Goal: Task Accomplishment & Management: Complete application form

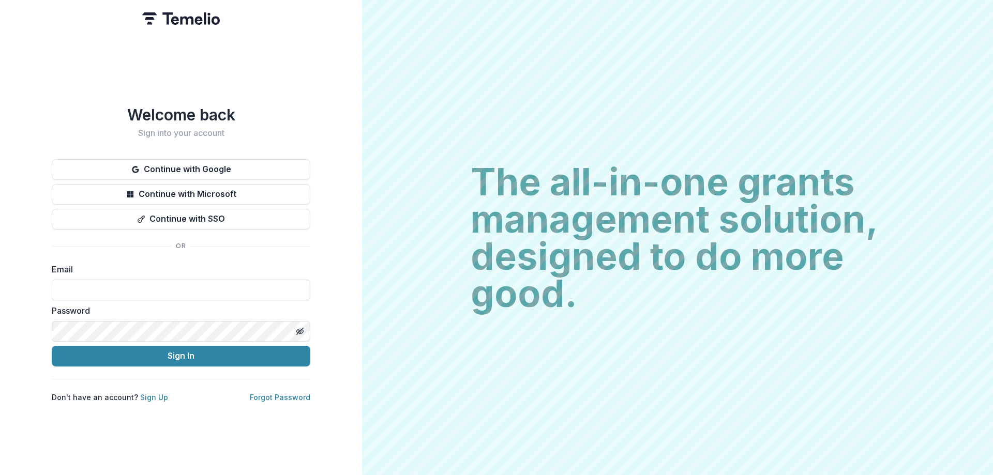
click at [221, 285] on input at bounding box center [181, 290] width 258 height 21
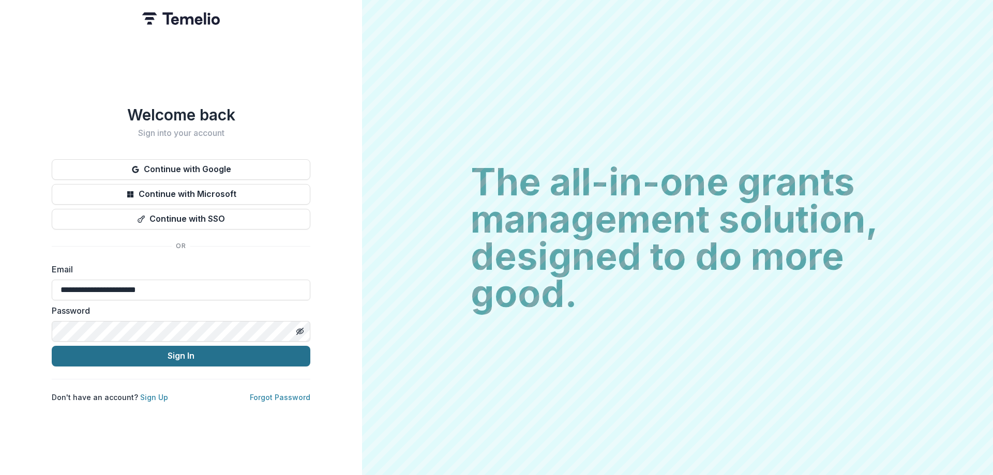
type input "**********"
click at [225, 347] on button "Sign In" at bounding box center [181, 356] width 258 height 21
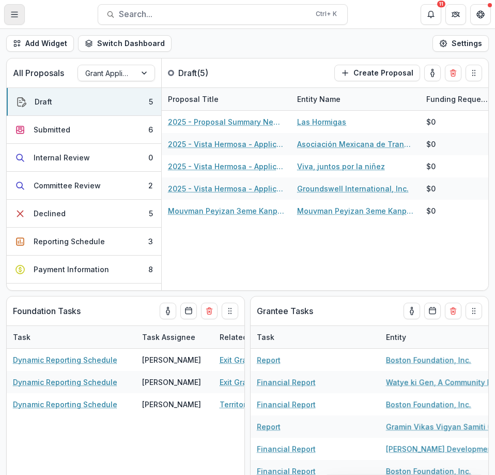
click at [22, 16] on button "Toggle Menu" at bounding box center [14, 14] width 21 height 21
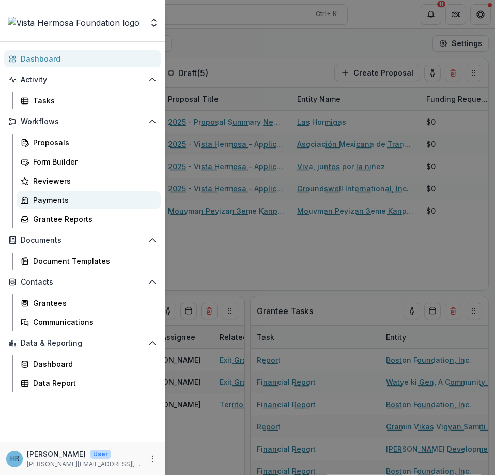
click at [62, 196] on div "Payments" at bounding box center [92, 199] width 119 height 11
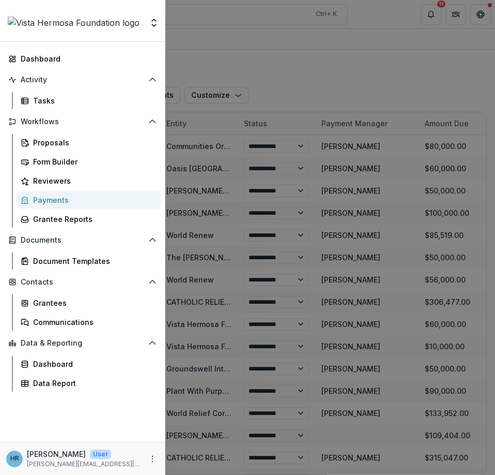
click at [340, 85] on div "Aggregate Analysis Foundations Vista Hermosa V1 Vista Hermosa Foundation Nonpro…" at bounding box center [247, 237] width 495 height 475
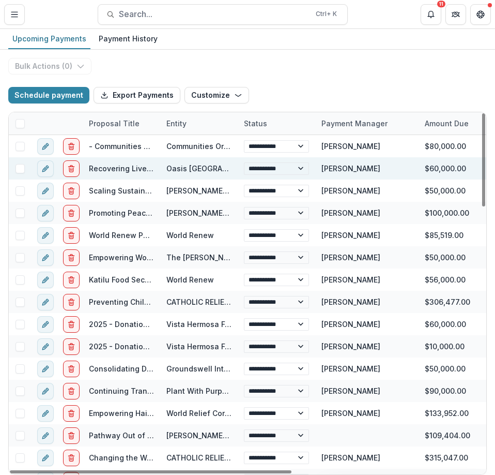
drag, startPoint x: 312, startPoint y: 161, endPoint x: 240, endPoint y: 499, distance: 346.1
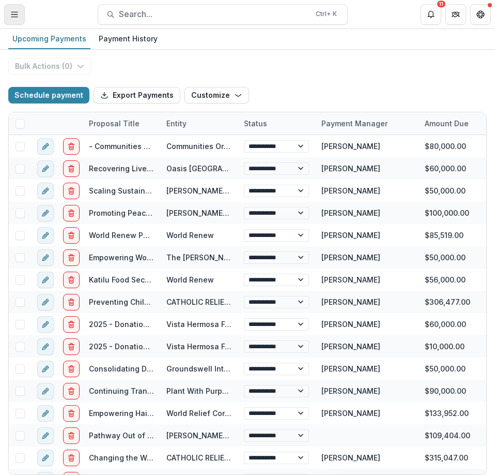
click at [22, 20] on button "Toggle Menu" at bounding box center [14, 14] width 21 height 21
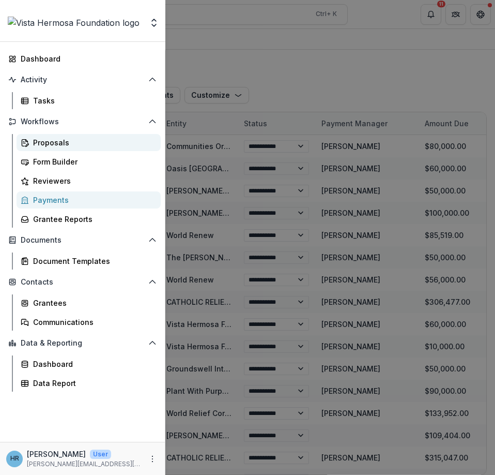
click at [56, 137] on div "Proposals" at bounding box center [92, 142] width 119 height 11
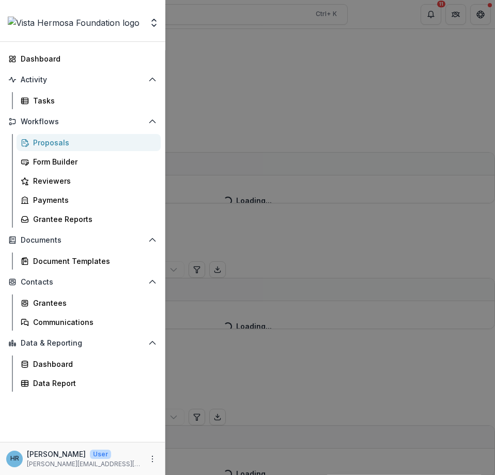
drag, startPoint x: 236, startPoint y: 56, endPoint x: 230, endPoint y: 54, distance: 6.7
click at [236, 56] on div "Aggregate Analysis Foundations Vista Hermosa V1 Vista Hermosa Foundation Nonpro…" at bounding box center [247, 237] width 495 height 475
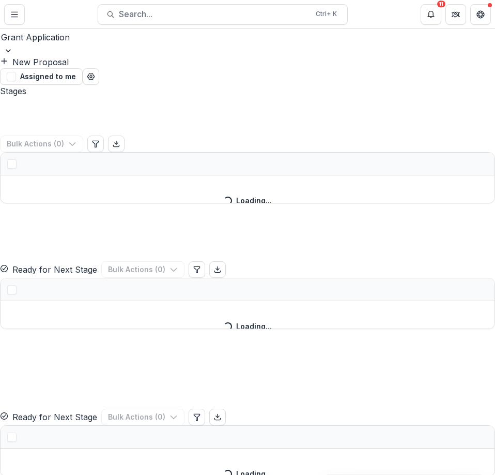
click at [81, 44] on div at bounding box center [247, 37] width 493 height 14
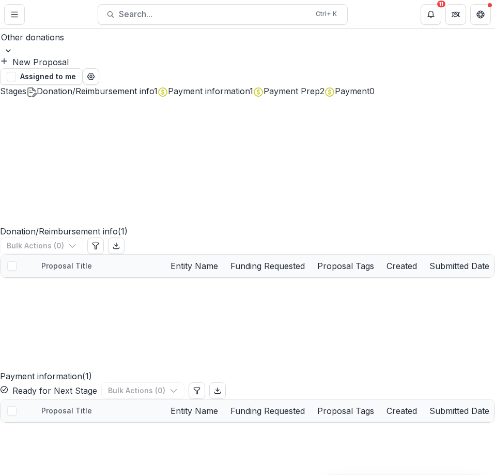
click at [69, 56] on button "New Proposal" at bounding box center [34, 62] width 69 height 12
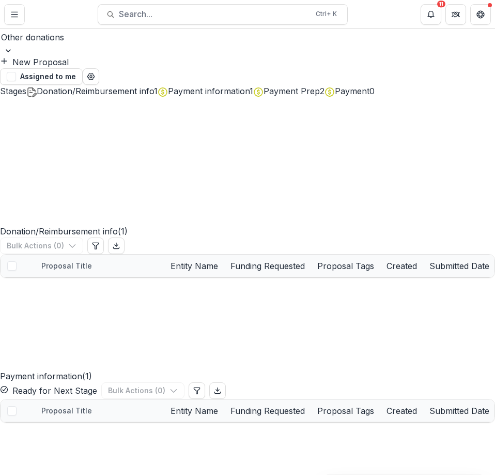
drag, startPoint x: 192, startPoint y: 266, endPoint x: 345, endPoint y: 251, distance: 153.7
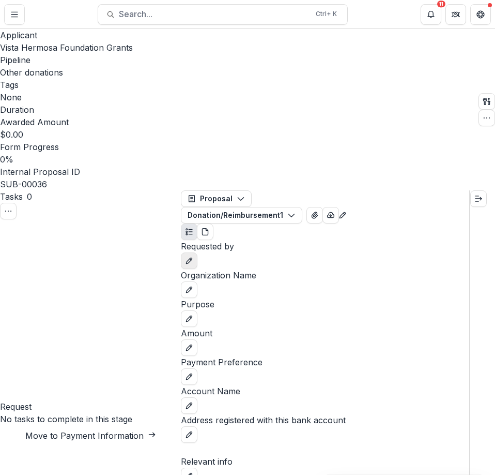
click at [197, 252] on button "edit" at bounding box center [189, 260] width 17 height 17
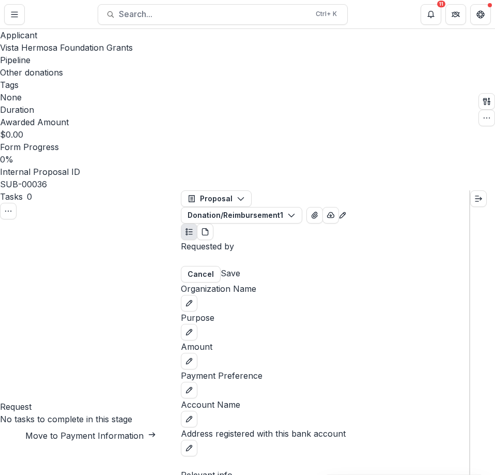
click at [264, 253] on input "Requested by" at bounding box center [222, 259] width 83 height 12
type input "**********"
click at [240, 267] on button "Save" at bounding box center [231, 273] width 20 height 12
click at [451, 311] on div "Purpose" at bounding box center [325, 325] width 288 height 29
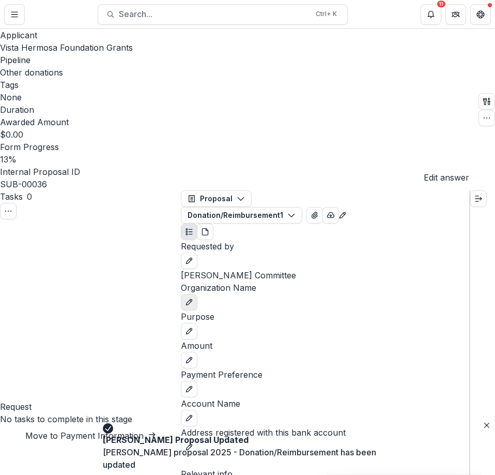
click at [193, 298] on icon "edit" at bounding box center [189, 302] width 8 height 8
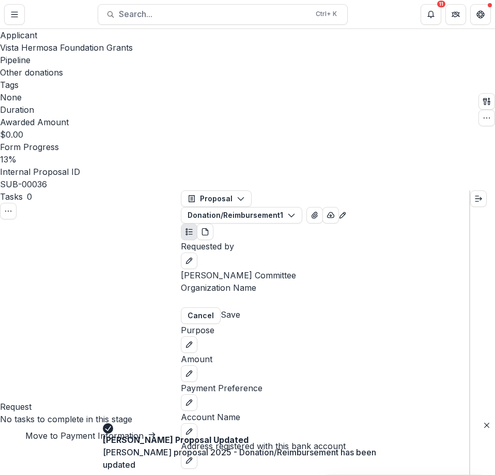
click at [264, 295] on input "Organization Name" at bounding box center [222, 301] width 83 height 12
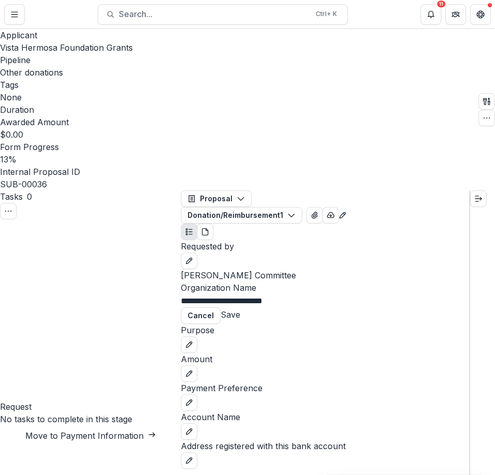
type input "**********"
click at [240, 308] on button "Save" at bounding box center [231, 314] width 20 height 12
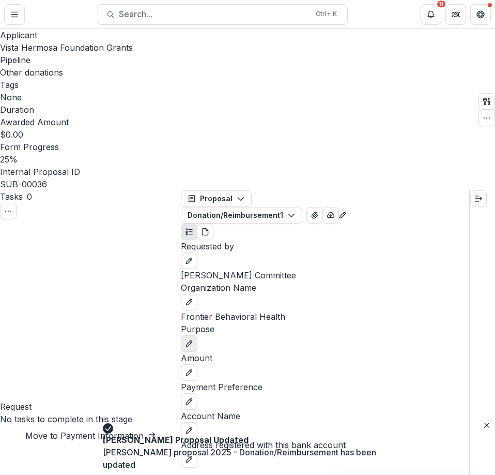
click at [193, 339] on icon "edit" at bounding box center [189, 343] width 8 height 8
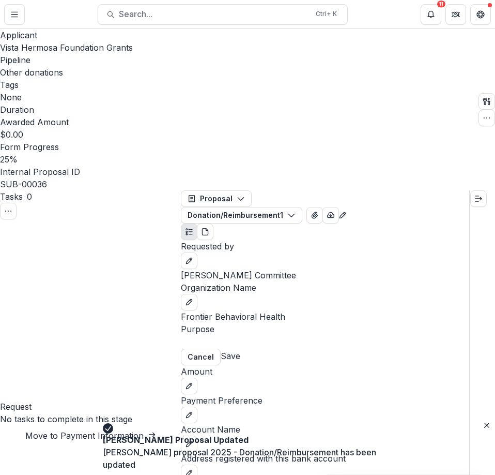
click at [264, 336] on input "Purpose" at bounding box center [222, 342] width 83 height 12
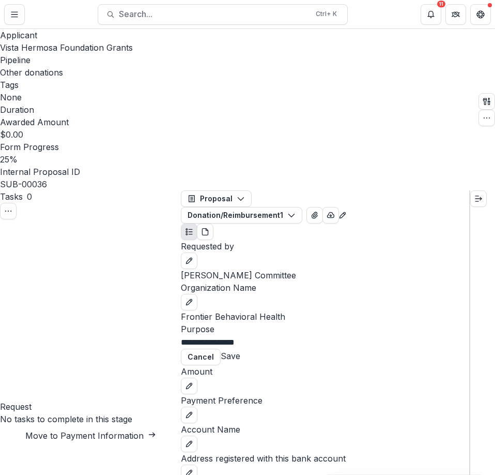
type input "**********"
click at [240, 349] on button "Save" at bounding box center [231, 355] width 20 height 12
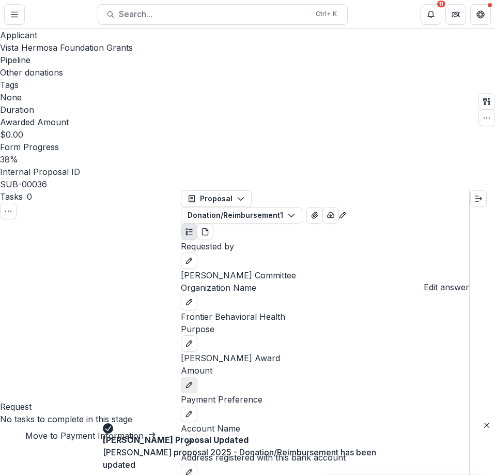
click at [192, 382] on icon "edit" at bounding box center [189, 385] width 6 height 6
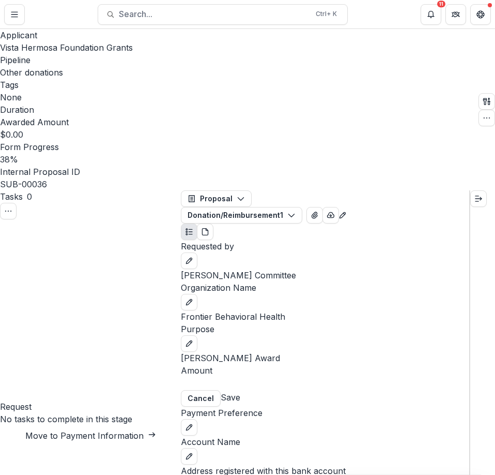
click at [264, 377] on input "Amount" at bounding box center [222, 383] width 83 height 12
type input "*******"
click at [240, 391] on button "Save" at bounding box center [231, 397] width 20 height 12
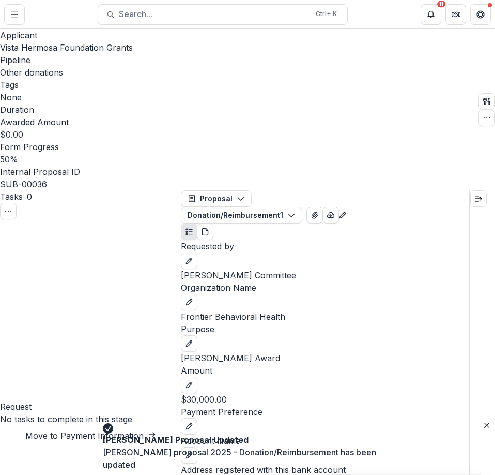
scroll to position [26, 0]
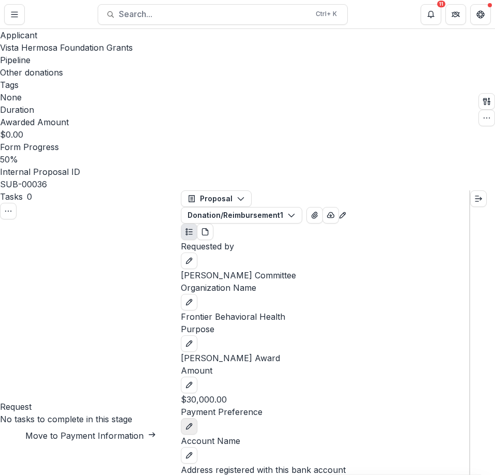
click at [193, 422] on icon "edit" at bounding box center [189, 426] width 8 height 8
click at [339, 419] on div at bounding box center [325, 426] width 286 height 14
click at [240, 448] on button "Save" at bounding box center [231, 454] width 20 height 12
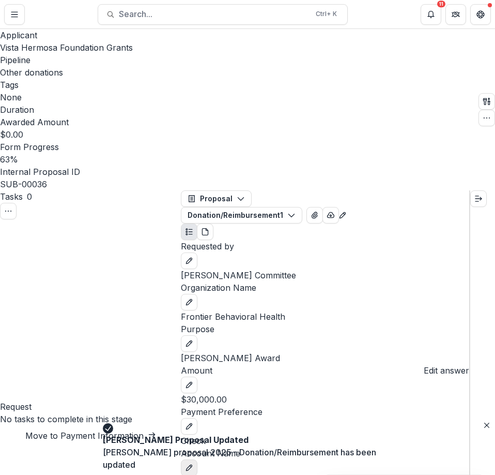
click at [197, 459] on button "edit" at bounding box center [189, 467] width 17 height 17
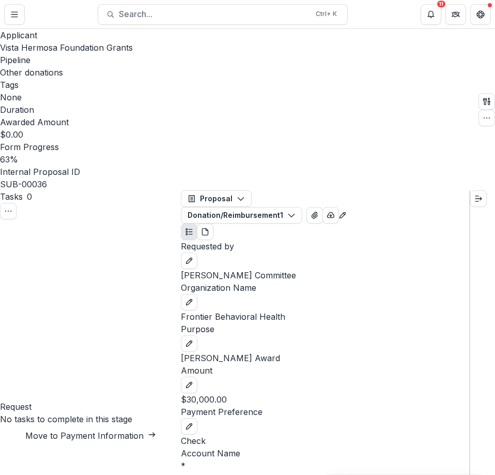
click at [264, 472] on input "Account Name *" at bounding box center [222, 478] width 83 height 12
type input "**********"
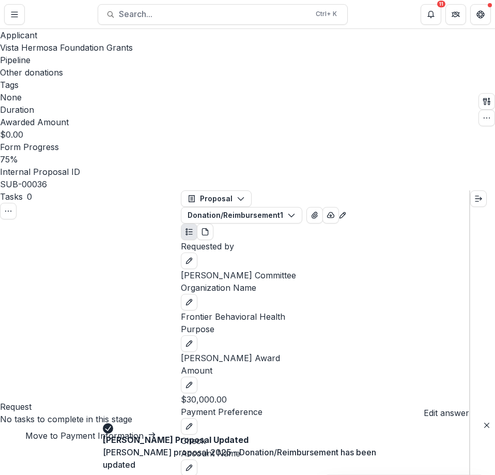
drag, startPoint x: 444, startPoint y: 394, endPoint x: 492, endPoint y: 333, distance: 77.8
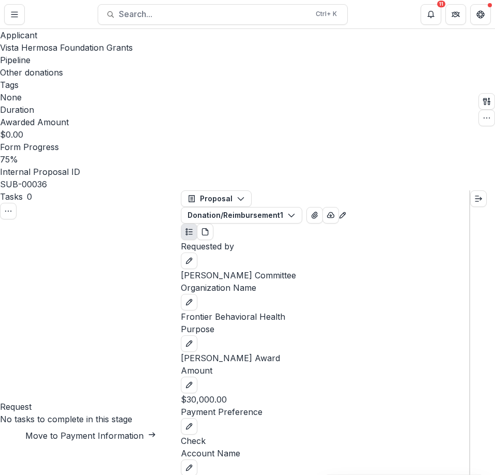
drag, startPoint x: 296, startPoint y: 463, endPoint x: 303, endPoint y: 455, distance: 10.6
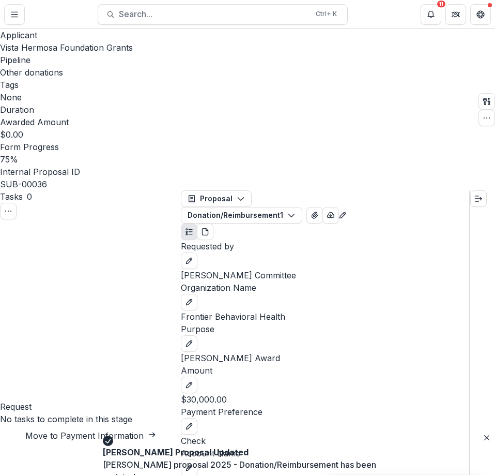
scroll to position [51, 0]
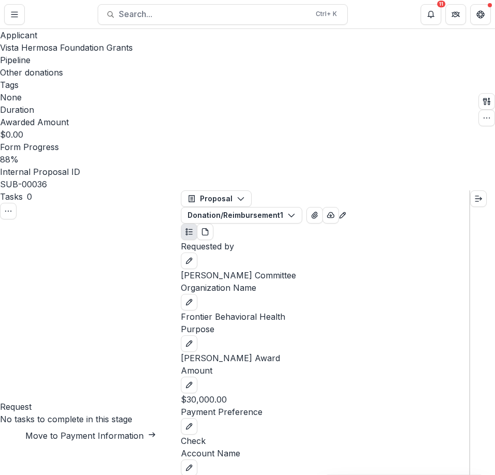
click at [143, 429] on button "Move to Payment Information" at bounding box center [90, 435] width 181 height 12
select select "**********"
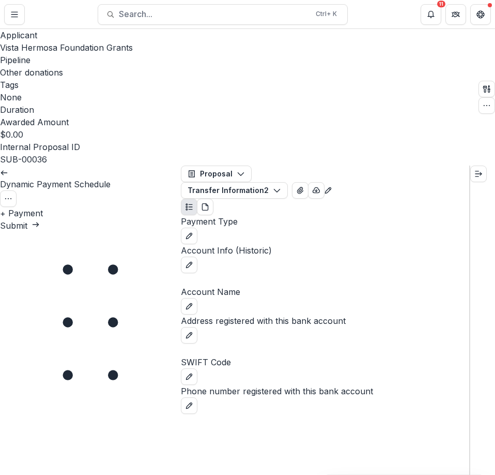
click at [43, 207] on button "+ Payment" at bounding box center [21, 213] width 43 height 12
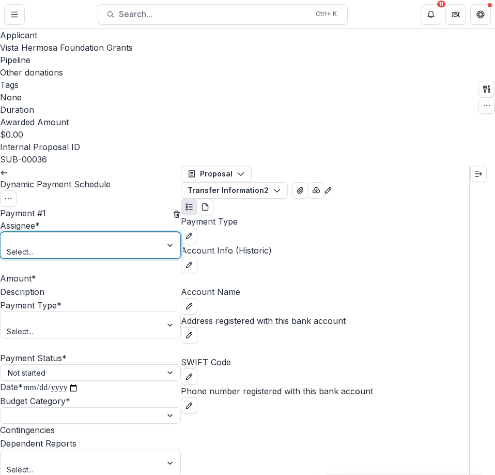
click at [91, 233] on div at bounding box center [81, 239] width 147 height 13
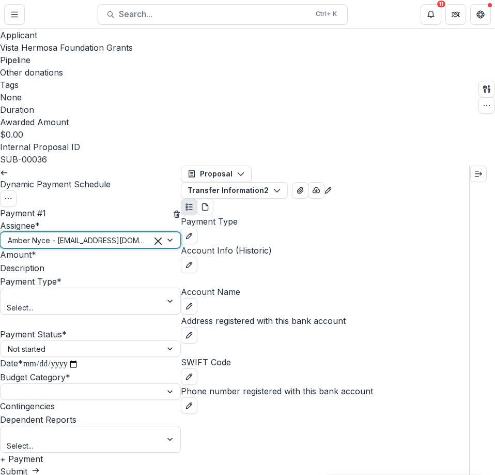
drag, startPoint x: 72, startPoint y: 174, endPoint x: 73, endPoint y: 180, distance: 5.9
click at [72, 249] on input "Amount *" at bounding box center [77, 255] width 83 height 12
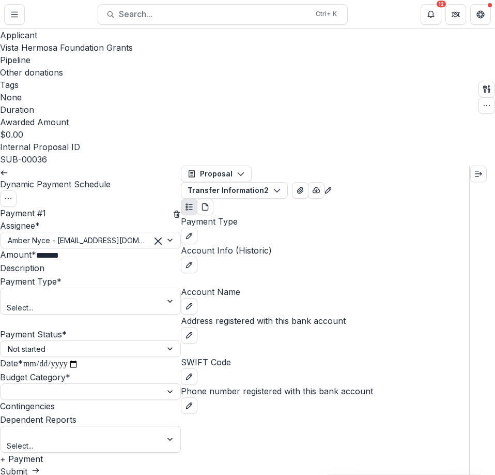
type input "*******"
click at [121, 263] on input "Description" at bounding box center [85, 269] width 83 height 12
type input "**********"
click at [104, 289] on div at bounding box center [81, 295] width 147 height 13
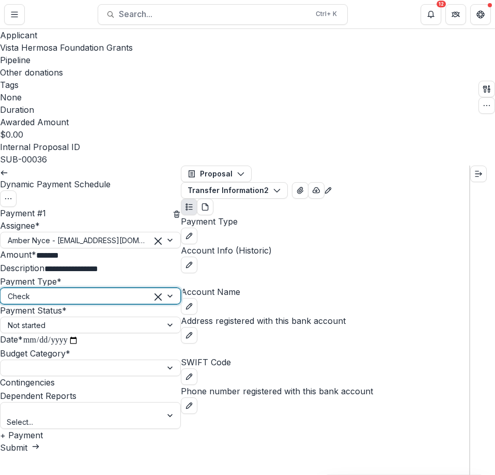
click at [79, 333] on input "**********" at bounding box center [51, 339] width 56 height 13
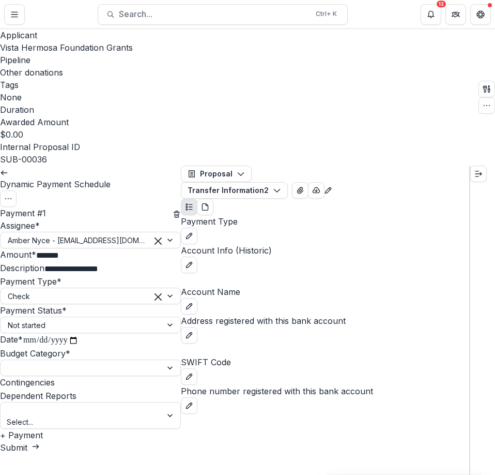
type input "**********"
click at [124, 361] on div at bounding box center [81, 367] width 147 height 13
click at [40, 453] on button "Submit" at bounding box center [20, 447] width 40 height 12
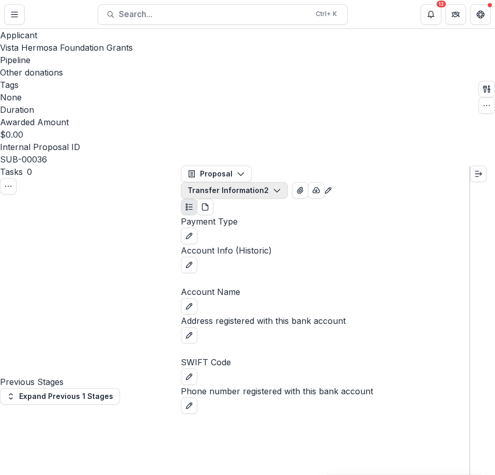
click at [288, 182] on button "Transfer Information 2" at bounding box center [234, 190] width 107 height 17
drag, startPoint x: 317, startPoint y: 378, endPoint x: 392, endPoint y: 216, distance: 178.8
click at [317, 376] on div "Payment Type Account Info (Historic) Account Name Address registered with this …" at bounding box center [325, 314] width 288 height 199
click at [193, 232] on icon "edit" at bounding box center [189, 236] width 8 height 8
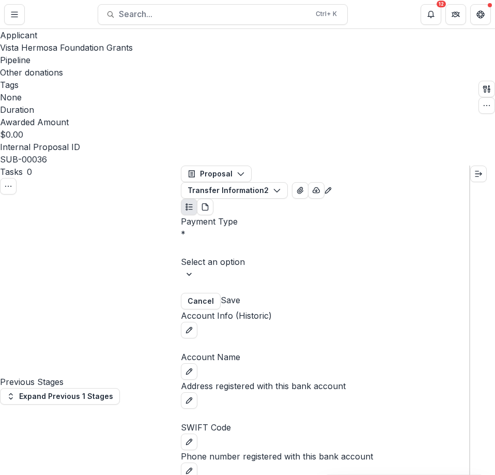
click at [340, 241] on div at bounding box center [325, 248] width 286 height 14
click at [307, 475] on div "Check" at bounding box center [247, 481] width 495 height 12
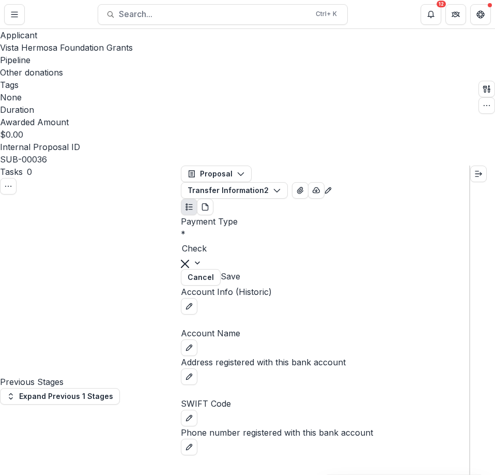
click at [240, 270] on button "Save" at bounding box center [231, 276] width 20 height 12
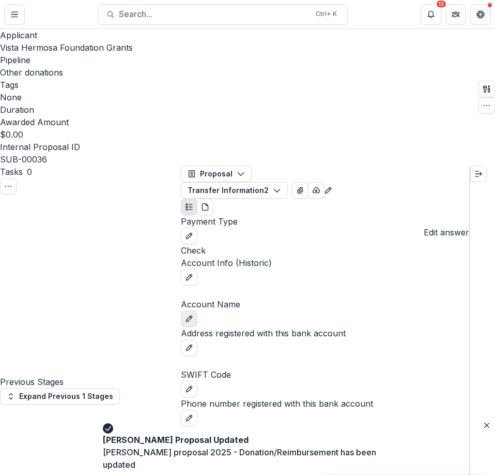
click at [193, 314] on icon "edit" at bounding box center [189, 318] width 8 height 8
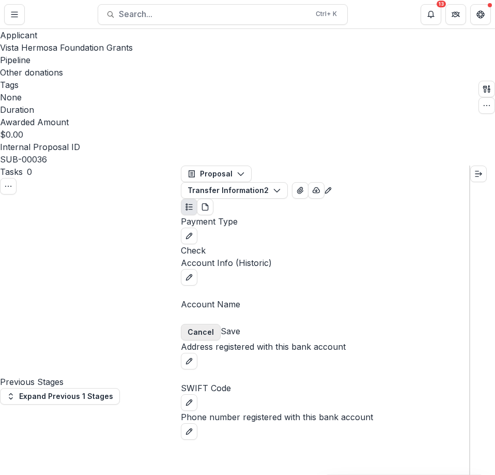
click at [221, 324] on button "Cancel" at bounding box center [201, 332] width 40 height 17
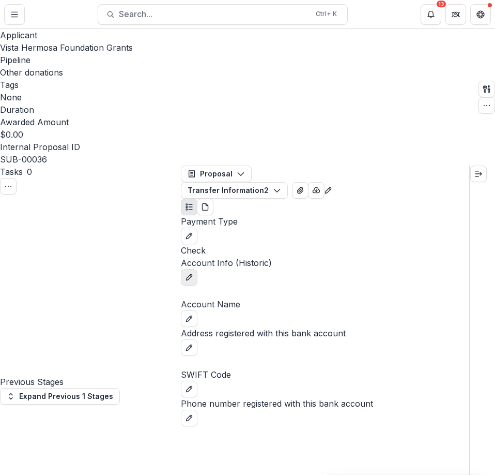
click at [197, 269] on button "edit" at bounding box center [189, 277] width 17 height 17
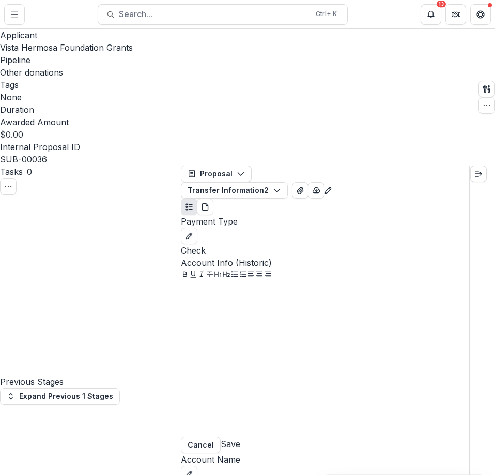
drag, startPoint x: 333, startPoint y: 236, endPoint x: 338, endPoint y: 240, distance: 5.5
click at [336, 281] on div at bounding box center [325, 358] width 288 height 155
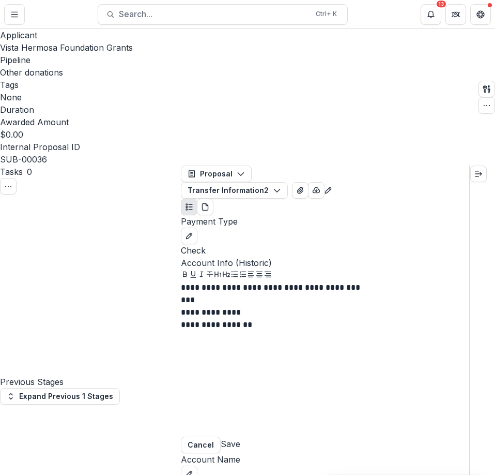
click at [240, 437] on button "Save" at bounding box center [231, 443] width 20 height 12
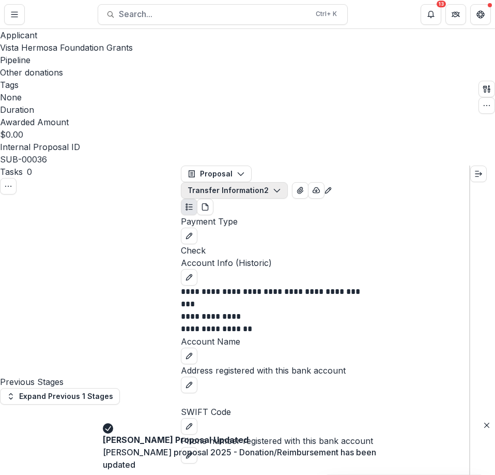
click at [288, 182] on button "Transfer Information 2" at bounding box center [234, 190] width 107 height 17
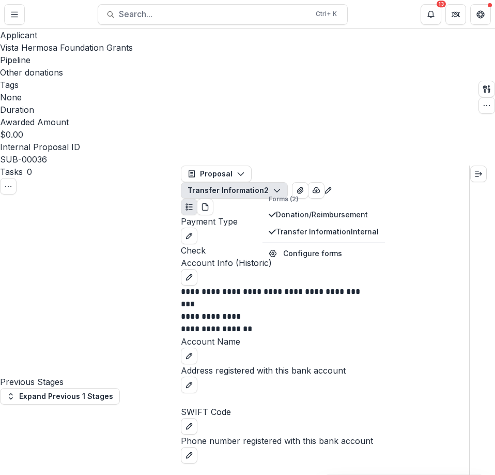
select select "**********"
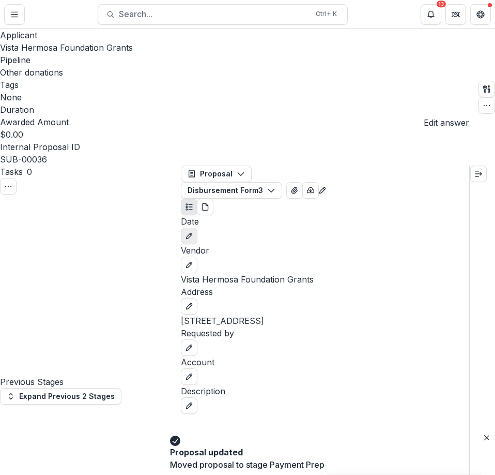
click at [193, 232] on icon "edit" at bounding box center [189, 236] width 8 height 8
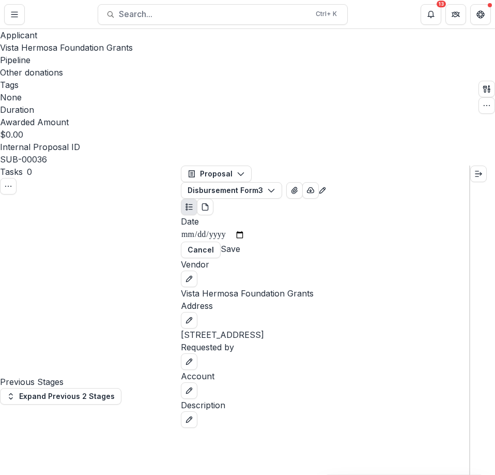
click at [245, 228] on input "Date" at bounding box center [213, 234] width 64 height 13
type input "**********"
click at [240, 242] on button "Save" at bounding box center [231, 248] width 20 height 12
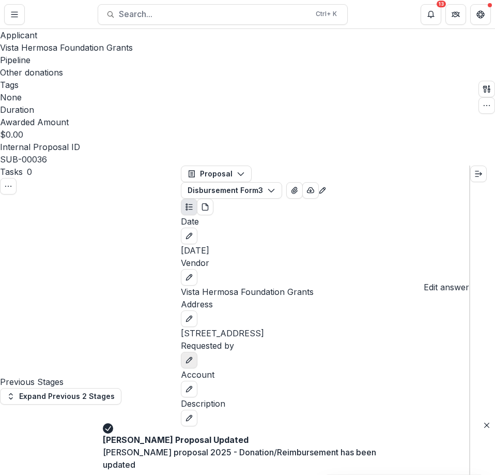
click at [192, 357] on icon "edit" at bounding box center [189, 360] width 6 height 6
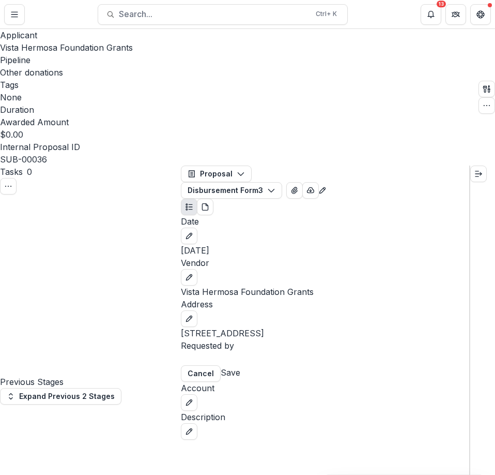
click at [264, 353] on input "Requested by" at bounding box center [222, 359] width 83 height 12
type input "**********"
click at [240, 366] on button "Save" at bounding box center [231, 372] width 20 height 12
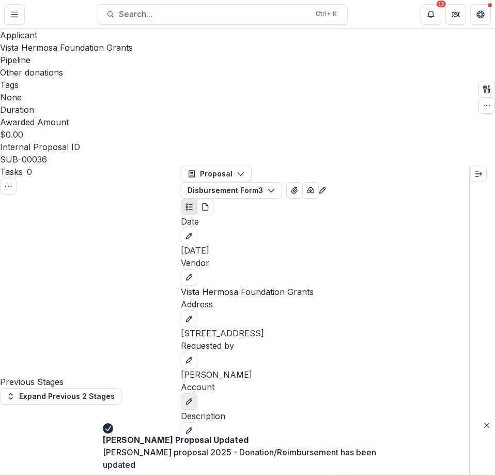
click at [197, 393] on button "edit" at bounding box center [189, 401] width 17 height 17
click at [368, 394] on div at bounding box center [325, 401] width 286 height 14
click at [240, 423] on button "Save" at bounding box center [231, 429] width 20 height 12
click at [192, 439] on icon "edit" at bounding box center [189, 442] width 6 height 6
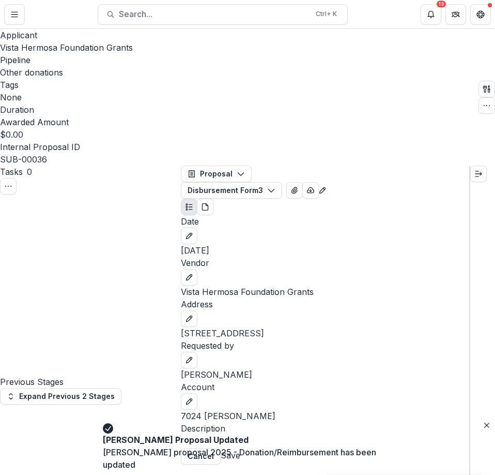
click at [264, 435] on input "Description" at bounding box center [222, 441] width 83 height 12
type input "*"
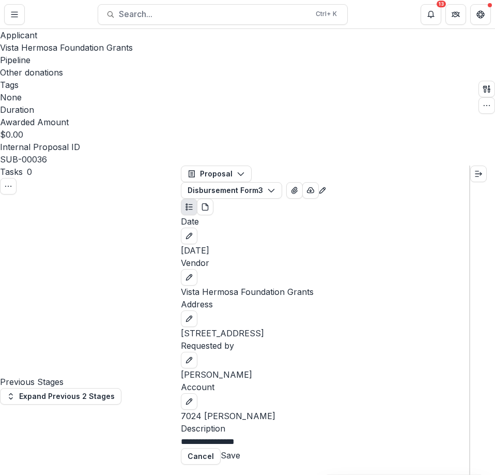
type input "**********"
click at [240, 449] on button "Save" at bounding box center [231, 455] width 20 height 12
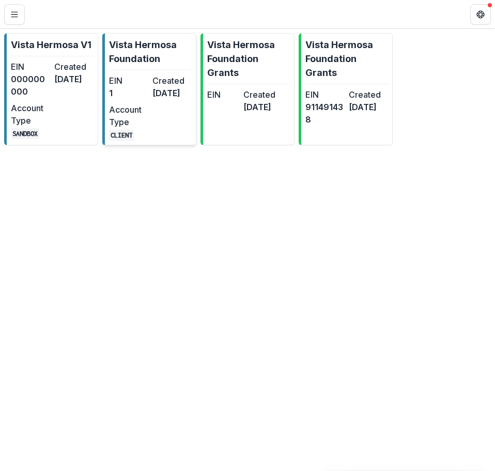
click at [144, 113] on div "EIN 1 Created [DATE] Account Type CLIENT" at bounding box center [150, 107] width 83 height 66
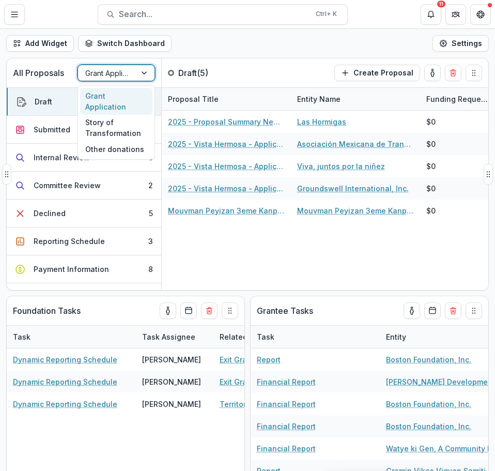
drag, startPoint x: 134, startPoint y: 73, endPoint x: 140, endPoint y: 83, distance: 11.6
click at [136, 77] on div "Grant Application" at bounding box center [117, 73] width 78 height 17
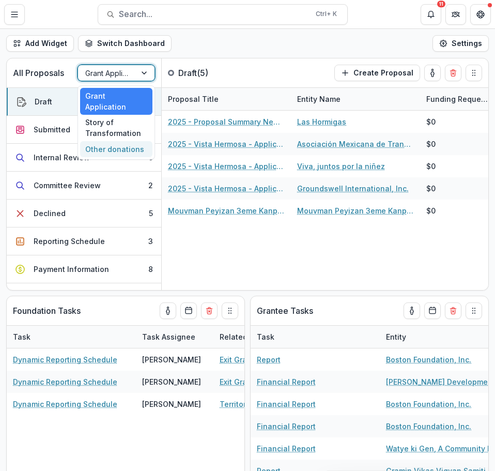
click at [131, 141] on div "Other donations" at bounding box center [116, 149] width 72 height 16
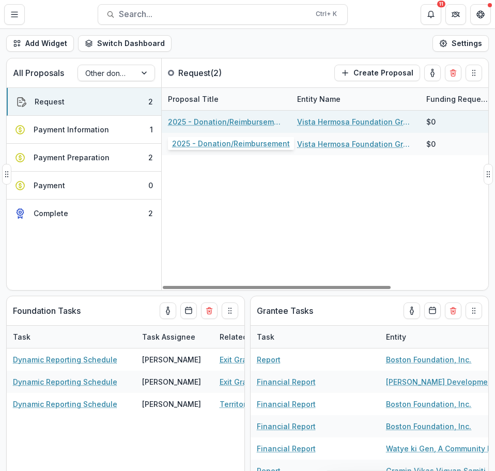
click at [237, 126] on link "2025 - Donation/Reimbursement" at bounding box center [226, 121] width 117 height 11
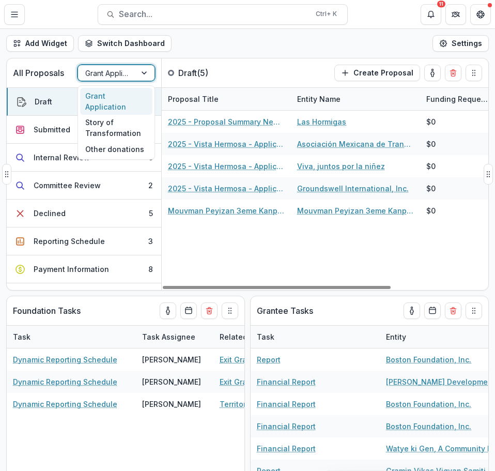
click at [151, 76] on div at bounding box center [145, 73] width 19 height 16
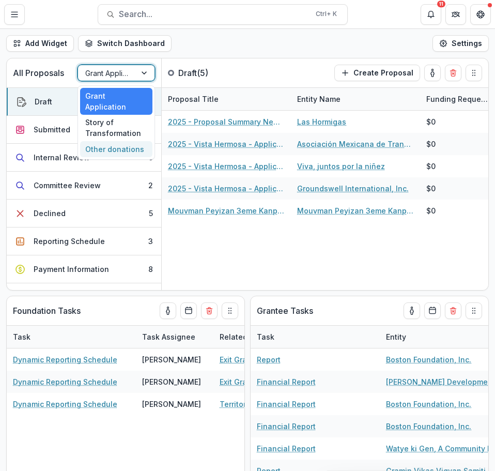
click at [135, 141] on div "Other donations" at bounding box center [116, 149] width 72 height 16
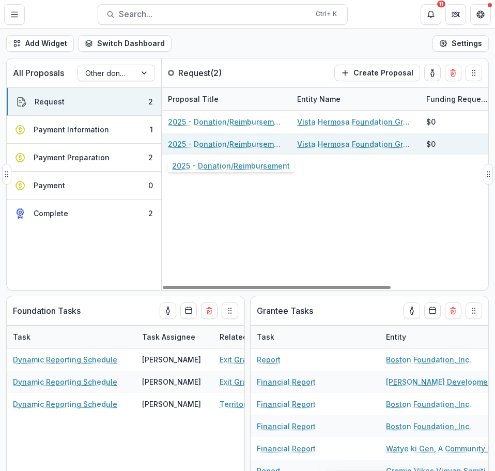
click at [233, 147] on link "2025 - Donation/Reimbursement" at bounding box center [226, 144] width 117 height 11
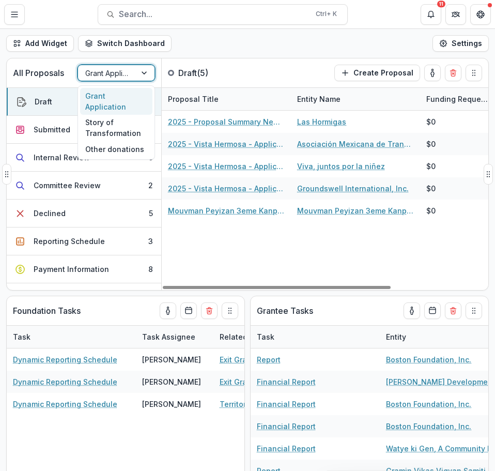
drag, startPoint x: 142, startPoint y: 74, endPoint x: 148, endPoint y: 84, distance: 11.3
click at [142, 75] on div at bounding box center [145, 73] width 19 height 16
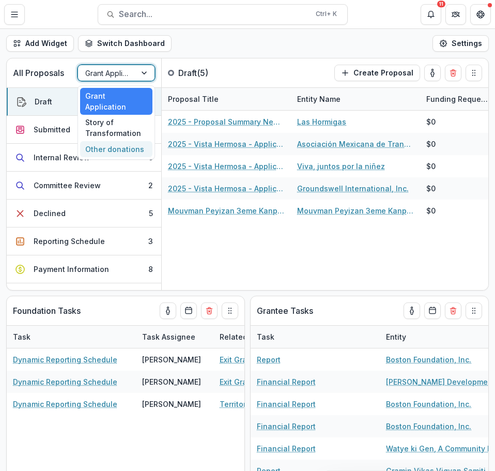
click at [138, 141] on div "Other donations" at bounding box center [116, 149] width 72 height 16
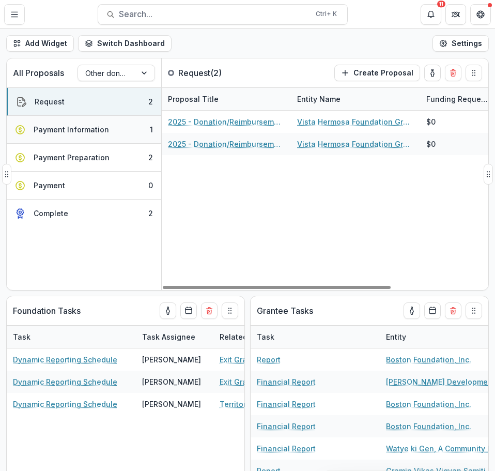
click at [95, 131] on div "Payment Information" at bounding box center [71, 129] width 75 height 11
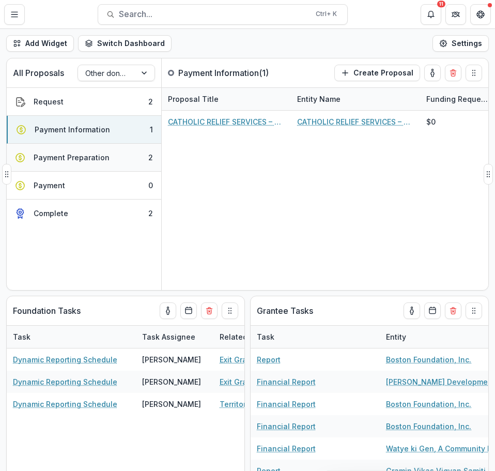
click at [102, 154] on div "Payment Preparation" at bounding box center [72, 157] width 76 height 11
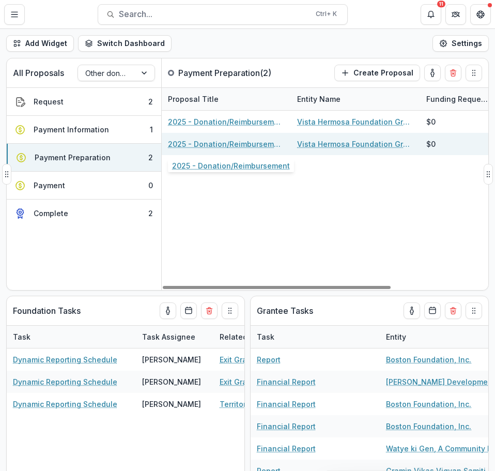
click at [224, 144] on link "2025 - Donation/Reimbursement" at bounding box center [226, 144] width 117 height 11
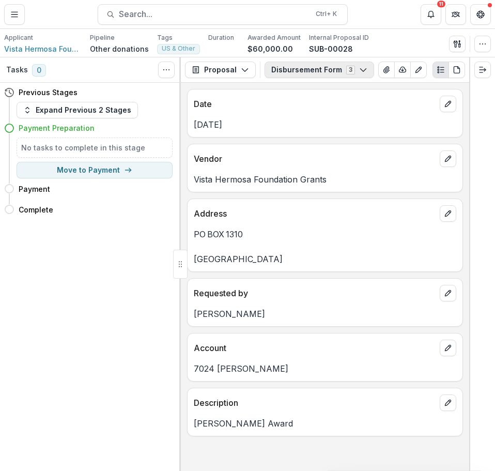
click at [323, 72] on button "Disbursement Form 3" at bounding box center [320, 70] width 110 height 17
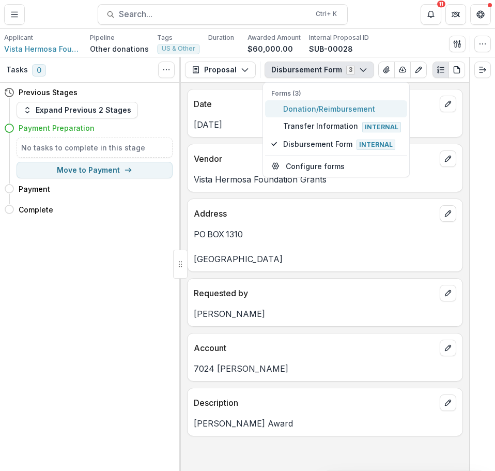
click at [324, 108] on span "Donation/Reimbursement" at bounding box center [342, 108] width 118 height 11
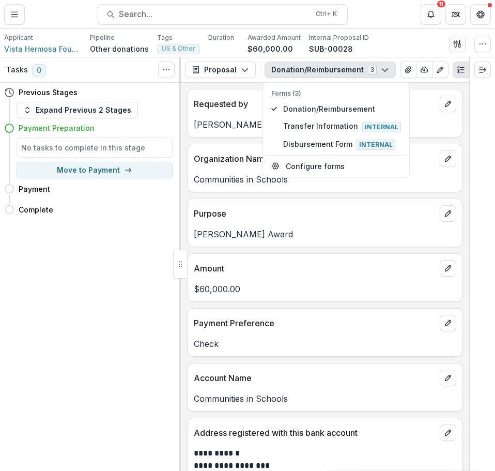
click at [144, 290] on div "Tasks 0 Show Cancelled Tasks Previous Stages Expand Previous 2 Stages Payment P…" at bounding box center [90, 264] width 181 height 414
